Goal: Task Accomplishment & Management: Use online tool/utility

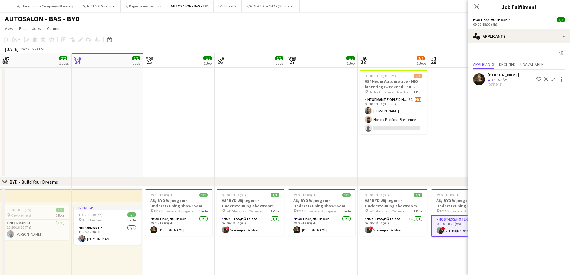
scroll to position [0, 191]
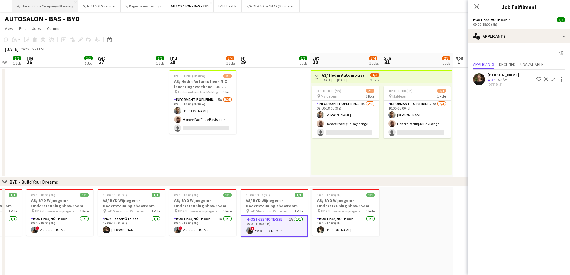
click at [47, 7] on button "A/ The Frontline Company - Planning Close" at bounding box center [45, 6] width 66 height 12
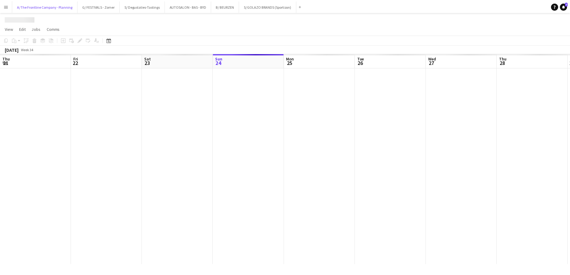
scroll to position [0, 143]
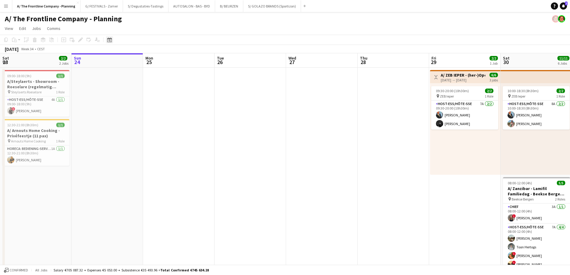
click at [110, 39] on icon at bounding box center [109, 39] width 4 height 5
click at [158, 62] on span "Next month" at bounding box center [158, 60] width 12 height 12
click at [119, 110] on span "18" at bounding box center [118, 108] width 7 height 7
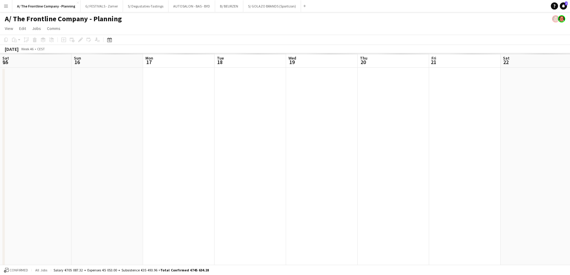
scroll to position [0, 206]
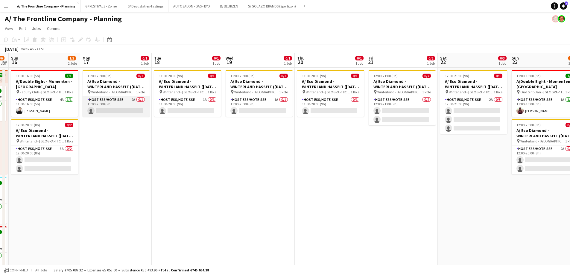
click at [119, 104] on app-card-role "Host-ess/Hôte-sse 2A 0/1 11:00-20:00 (9h) single-neutral-actions" at bounding box center [116, 106] width 67 height 20
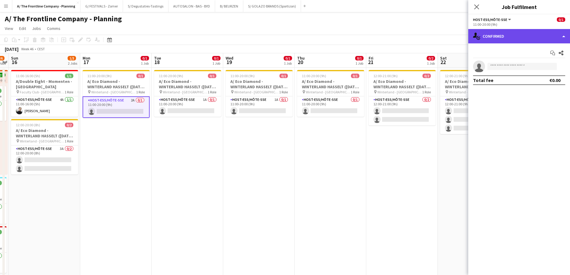
click at [516, 36] on div "single-neutral-actions-check-2 Confirmed" at bounding box center [519, 36] width 102 height 14
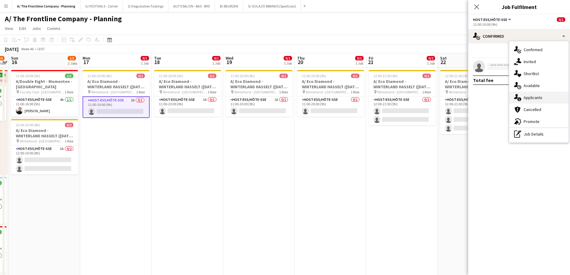
click at [530, 101] on div "single-neutral-actions-information Applicants" at bounding box center [538, 98] width 59 height 12
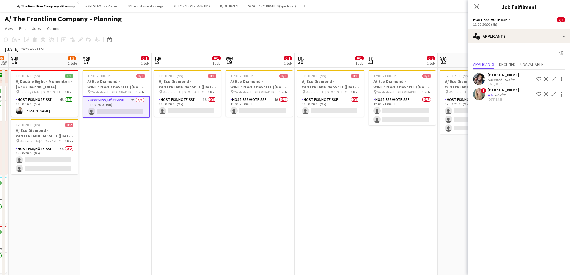
click at [502, 95] on div "82.2km" at bounding box center [500, 94] width 13 height 5
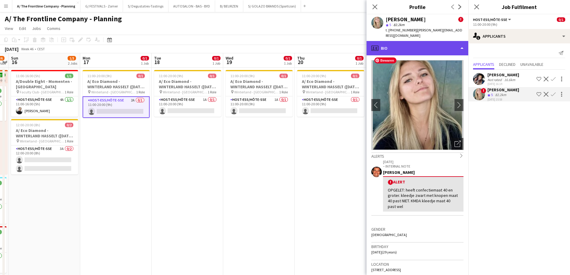
click at [420, 46] on div "profile Bio" at bounding box center [418, 48] width 102 height 14
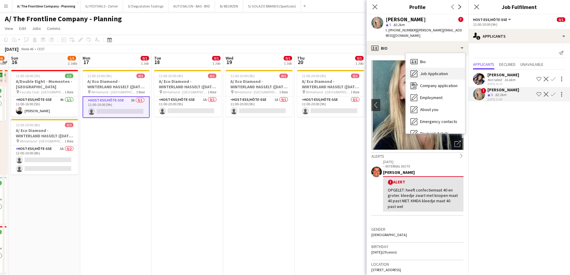
click at [422, 71] on span "Job Application" at bounding box center [434, 73] width 28 height 5
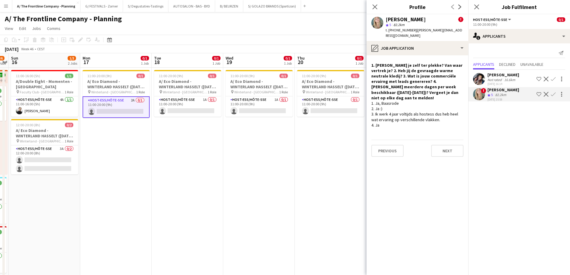
click at [492, 79] on div "Not rated" at bounding box center [495, 80] width 16 height 4
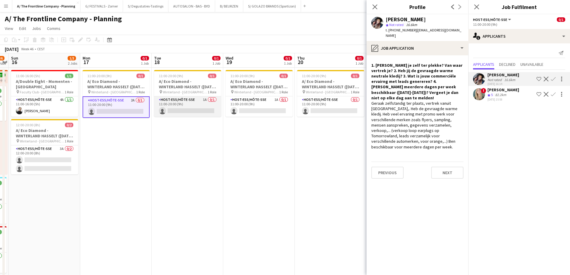
click at [198, 105] on app-card-role "Host-ess/Hôte-sse 1A 0/1 11:00-20:00 (9h) single-neutral-actions" at bounding box center [187, 106] width 67 height 20
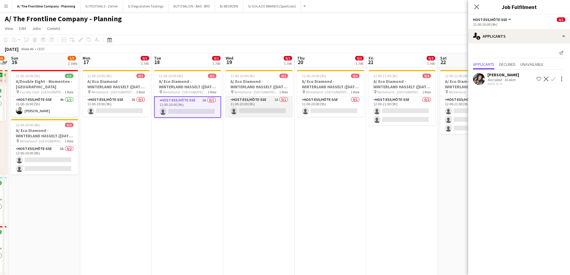
click at [239, 108] on app-card-role "Host-ess/Hôte-sse 1A 0/1 11:00-20:00 (9h) single-neutral-actions" at bounding box center [259, 106] width 67 height 20
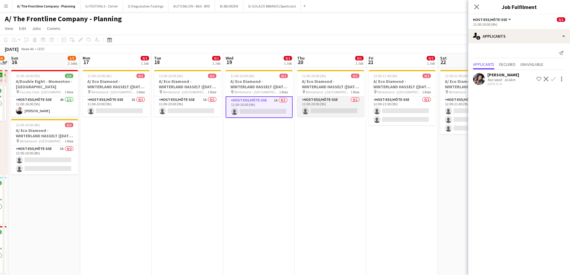
click at [331, 109] on app-card-role "Host-ess/Hôte-sse 0/1 11:00-20:00 (9h) single-neutral-actions" at bounding box center [330, 106] width 67 height 20
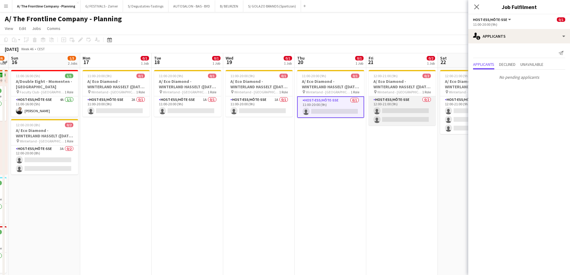
click at [398, 111] on app-card-role "Host-ess/Hôte-sse 0/2 12:00-21:00 (9h) single-neutral-actions single-neutral-ac…" at bounding box center [402, 110] width 67 height 29
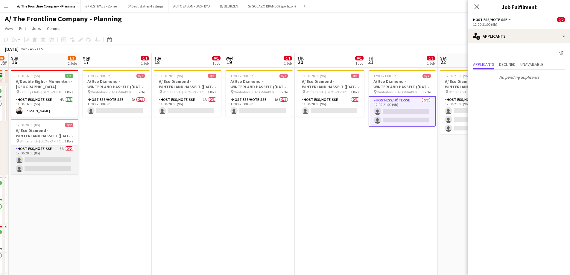
click at [55, 155] on app-card-role "Host-ess/Hôte-sse 3A 0/2 12:00-20:00 (8h) single-neutral-actions single-neutral…" at bounding box center [44, 159] width 67 height 29
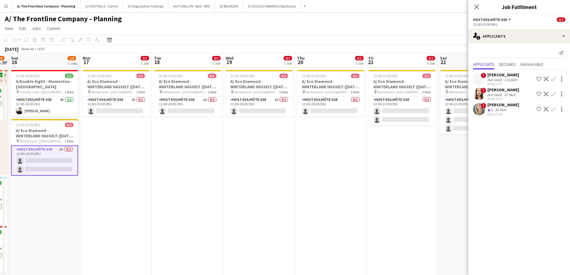
click at [496, 93] on div "Not rated" at bounding box center [495, 94] width 16 height 4
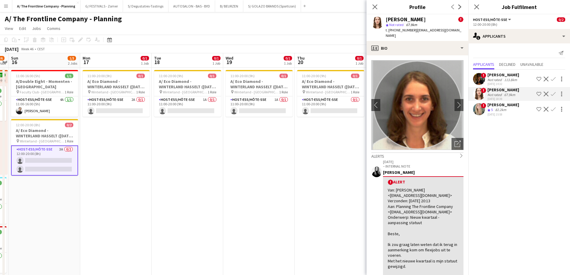
click at [498, 80] on div "Not rated" at bounding box center [495, 80] width 16 height 4
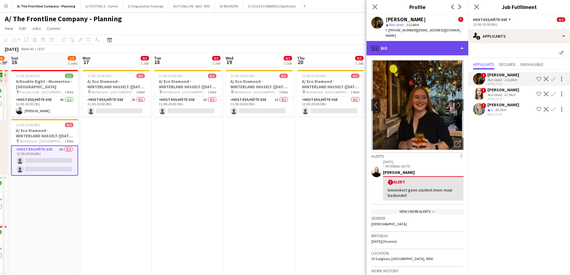
click at [427, 45] on div "profile Bio" at bounding box center [418, 48] width 102 height 14
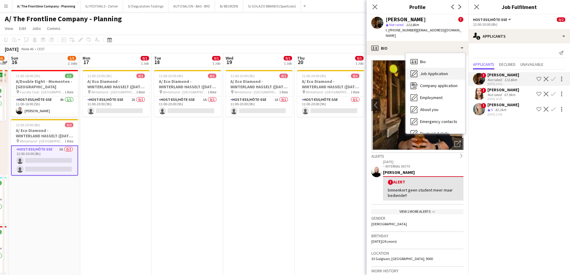
click at [428, 71] on span "Job Application" at bounding box center [434, 73] width 28 height 5
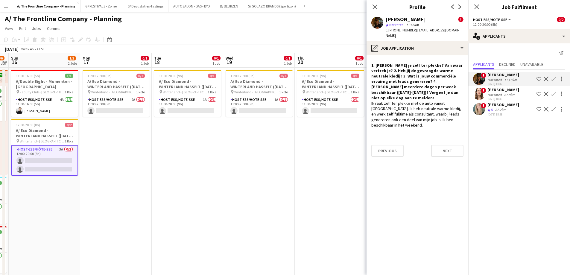
click at [492, 94] on div "Not rated" at bounding box center [495, 94] width 16 height 4
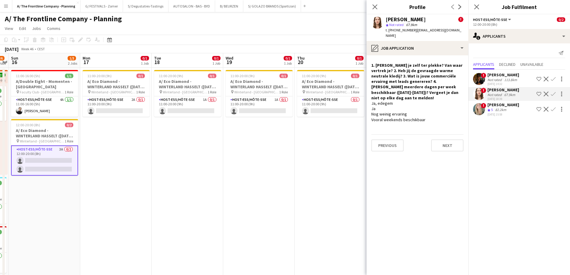
click at [498, 106] on div "[PERSON_NAME]" at bounding box center [503, 104] width 32 height 5
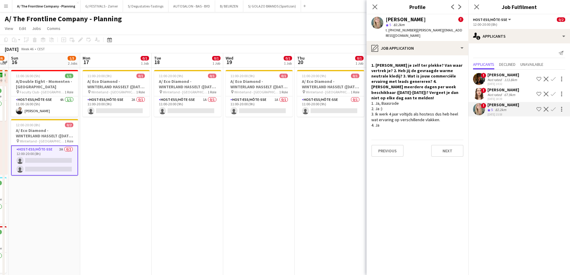
scroll to position [0, 211]
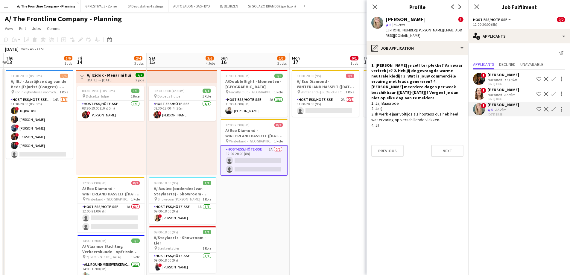
drag, startPoint x: 162, startPoint y: 185, endPoint x: 387, endPoint y: 166, distance: 225.8
click at [387, 166] on body "Menu Boards Boards Boards All jobs Status Workforce Workforce My Workforce Recr…" at bounding box center [285, 270] width 570 height 541
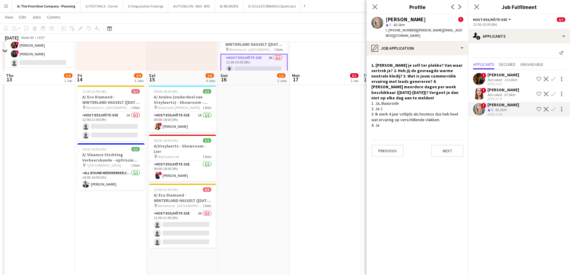
scroll to position [120, 0]
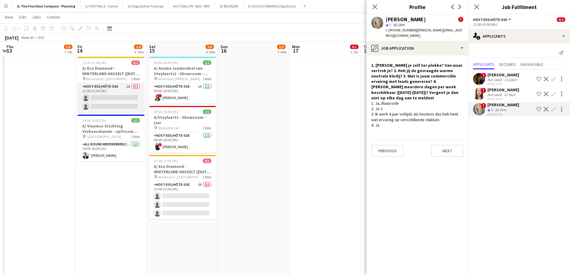
click at [112, 96] on app-card-role "Host-ess/Hôte-sse 1A 0/2 12:00-21:00 (9h) single-neutral-actions single-neutral…" at bounding box center [111, 97] width 67 height 29
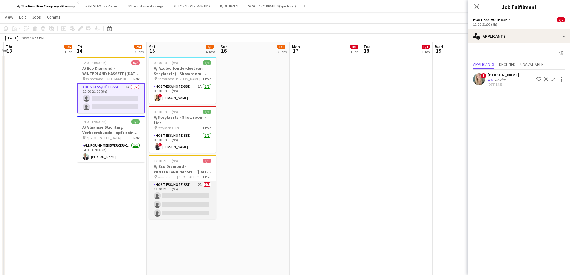
click at [180, 195] on app-card-role "Host-ess/Hôte-sse 2A 0/3 12:00-21:00 (9h) single-neutral-actions single-neutral…" at bounding box center [182, 200] width 67 height 38
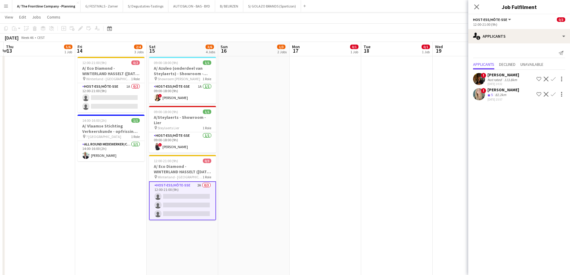
click at [491, 91] on div "[PERSON_NAME]" at bounding box center [503, 89] width 32 height 5
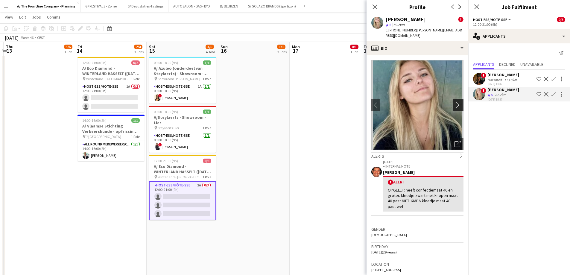
click at [457, 102] on app-icon "chevron-right" at bounding box center [459, 105] width 9 height 6
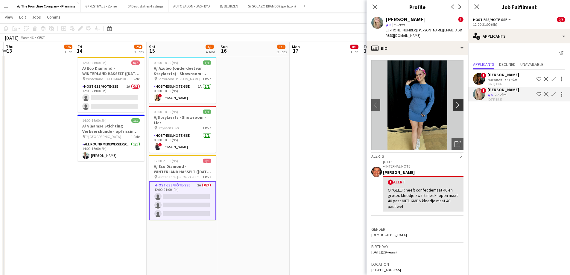
click at [457, 102] on app-icon "chevron-right" at bounding box center [459, 105] width 9 height 6
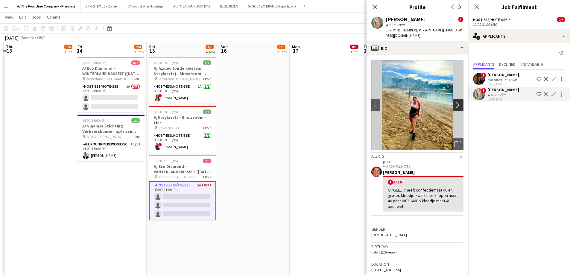
click at [457, 102] on app-icon "chevron-right" at bounding box center [459, 105] width 9 height 6
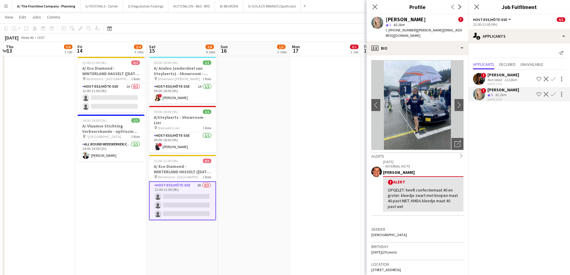
click at [346, 119] on app-date-cell "11:00-20:00 (9h) 0/1 A/ Eco Diamond - WINTERLAND HASSELT ([DATE] tem [DATE]) pi…" at bounding box center [326, 151] width 72 height 408
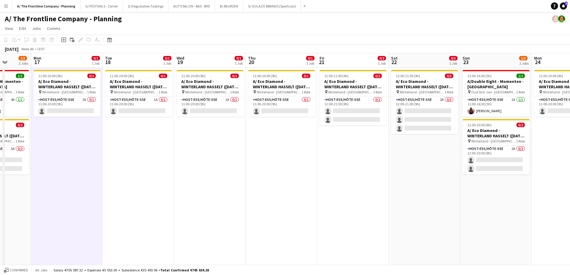
scroll to position [0, 221]
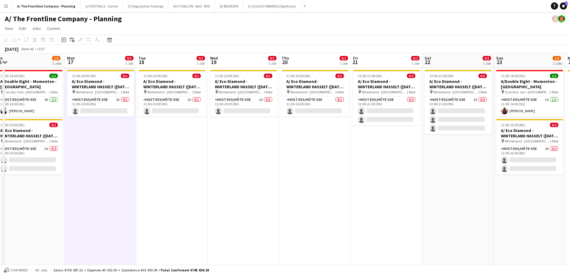
drag, startPoint x: 433, startPoint y: 136, endPoint x: 208, endPoint y: 136, distance: 225.0
click at [341, 109] on app-card-role "Host-ess/Hôte-sse 0/1 11:00-20:00 (9h) single-neutral-actions" at bounding box center [315, 106] width 67 height 20
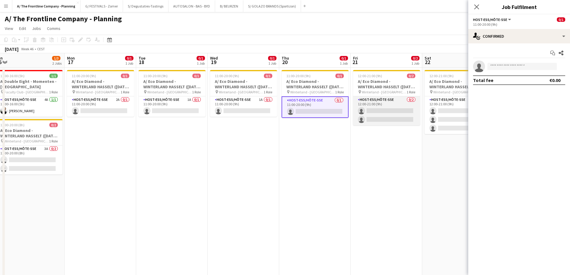
click at [382, 108] on app-card-role "Host-ess/Hôte-sse 0/2 12:00-21:00 (9h) single-neutral-actions single-neutral-ac…" at bounding box center [386, 110] width 67 height 29
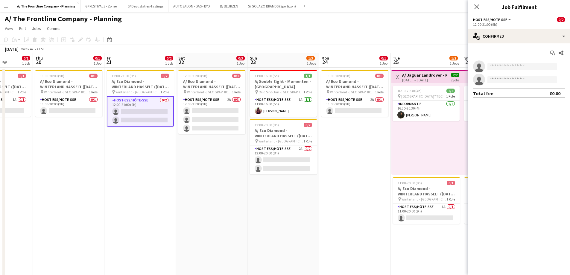
drag, startPoint x: 177, startPoint y: 160, endPoint x: 171, endPoint y: 159, distance: 5.4
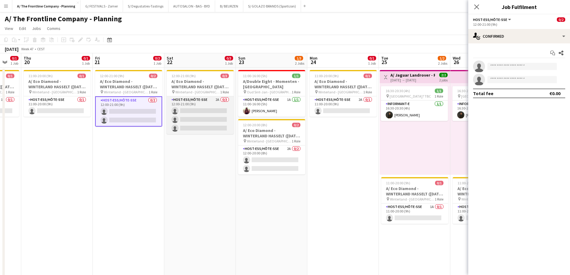
click at [191, 113] on app-card-role "Host-ess/Hôte-sse 2A 0/3 12:00-21:00 (9h) single-neutral-actions single-neutral…" at bounding box center [200, 115] width 67 height 38
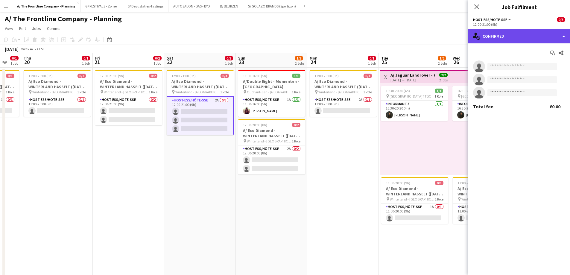
click at [497, 35] on div "single-neutral-actions-check-2 Confirmed" at bounding box center [519, 36] width 102 height 14
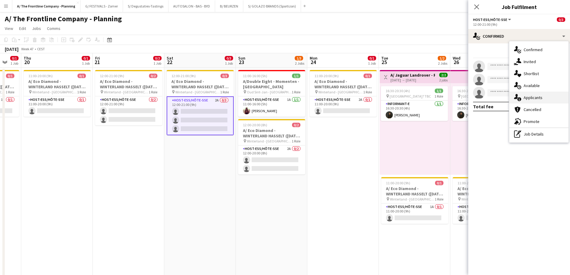
click at [534, 98] on div "single-neutral-actions-information Applicants" at bounding box center [538, 98] width 59 height 12
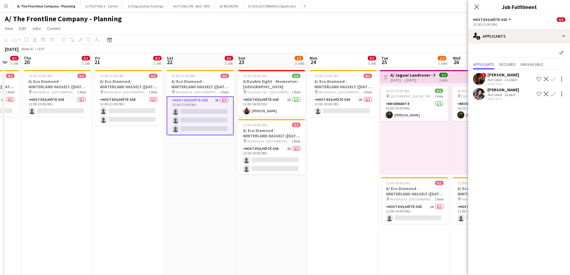
click at [7, 8] on button "Menu" at bounding box center [6, 6] width 12 height 12
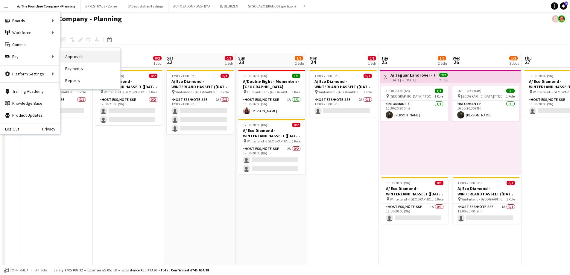
click at [69, 54] on link "Approvals" at bounding box center [90, 57] width 60 height 12
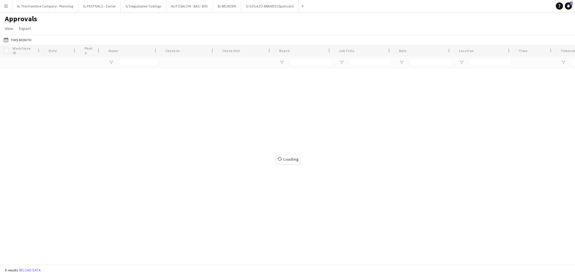
click at [79, 56] on div "Loading" at bounding box center [287, 155] width 575 height 220
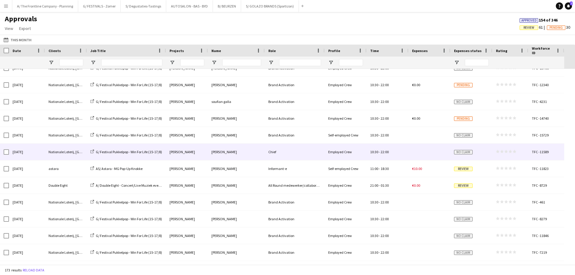
scroll to position [2015, 0]
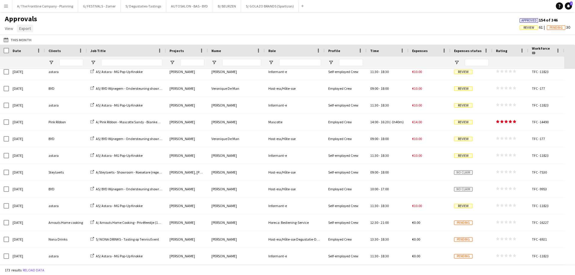
click at [26, 30] on span "Export" at bounding box center [25, 28] width 12 height 5
click at [44, 40] on span "Export as XLSX" at bounding box center [35, 41] width 26 height 5
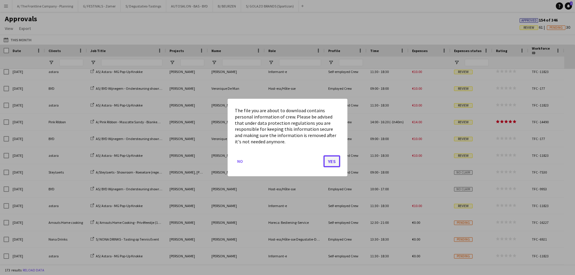
click at [328, 162] on button "Yes" at bounding box center [331, 161] width 17 height 12
